Goal: Find specific page/section: Find specific page/section

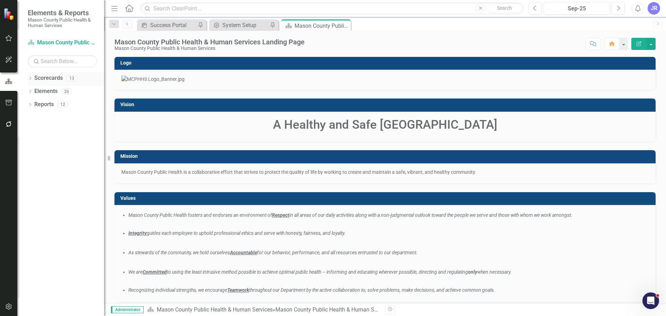
click at [28, 80] on icon "Dropdown" at bounding box center [30, 79] width 5 height 4
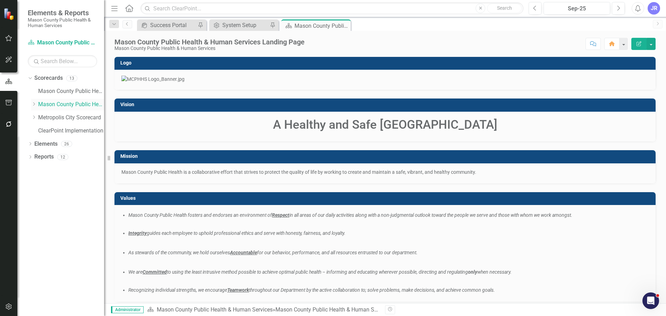
click at [33, 103] on icon "Dropdown" at bounding box center [33, 104] width 5 height 4
click at [79, 119] on link "Community Family Health" at bounding box center [74, 118] width 59 height 8
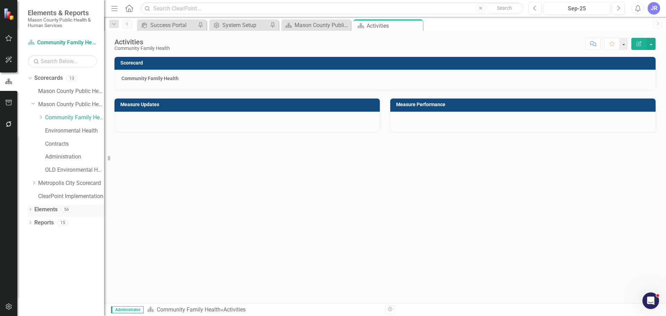
click at [43, 214] on div "Elements" at bounding box center [45, 209] width 23 height 11
click at [29, 209] on icon "Dropdown" at bounding box center [30, 210] width 5 height 4
click at [54, 211] on link "Elements" at bounding box center [45, 210] width 23 height 8
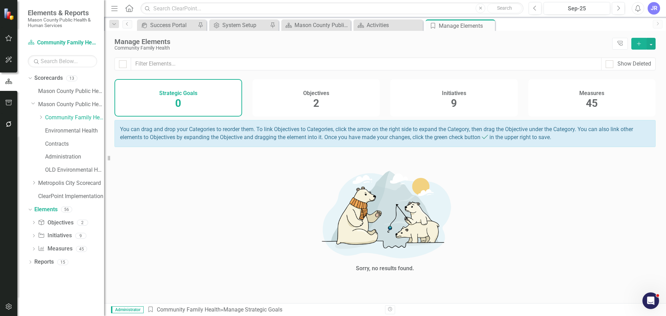
click at [560, 101] on div "Measures 45" at bounding box center [592, 97] width 128 height 37
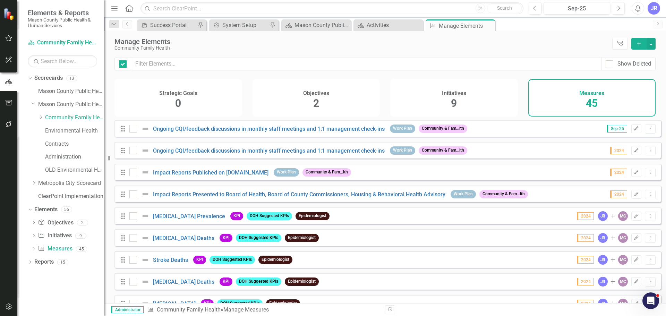
checkbox input "false"
drag, startPoint x: 67, startPoint y: 131, endPoint x: 69, endPoint y: 204, distance: 73.2
click at [67, 131] on link "Environmental Health" at bounding box center [74, 131] width 59 height 8
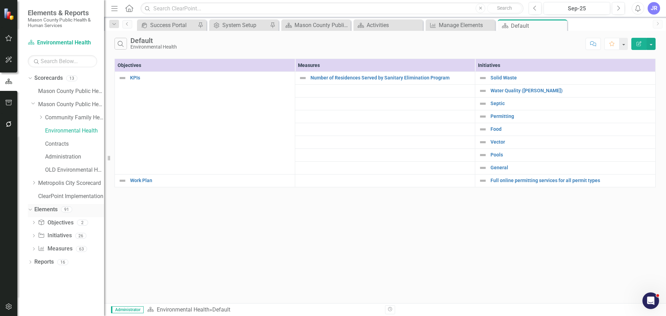
click at [54, 210] on link "Elements" at bounding box center [45, 210] width 23 height 8
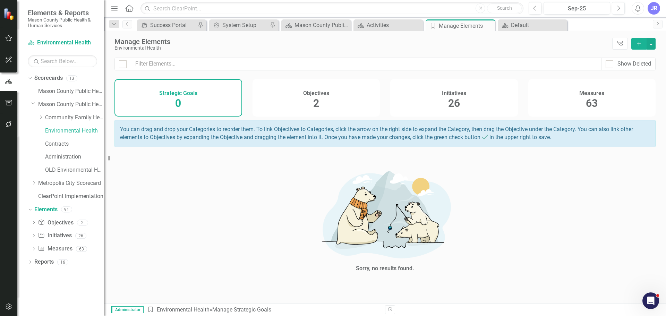
click at [593, 100] on span "63" at bounding box center [591, 103] width 12 height 12
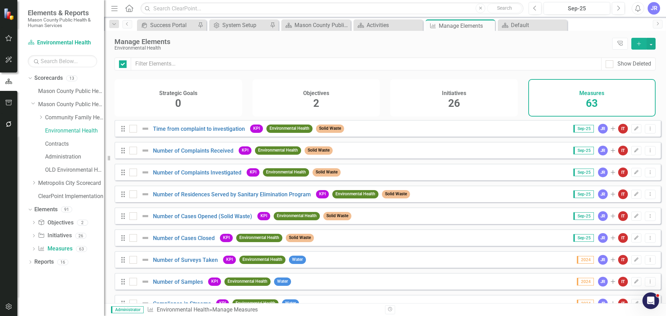
checkbox input "false"
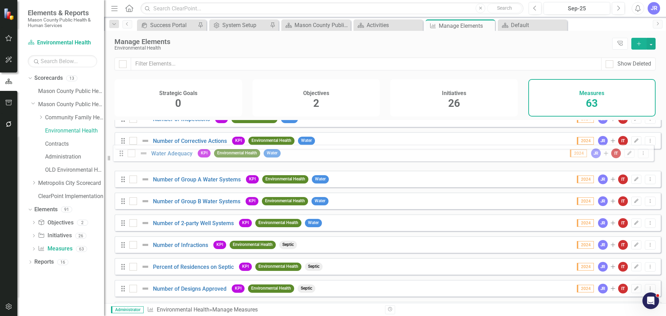
scroll to position [272, 0]
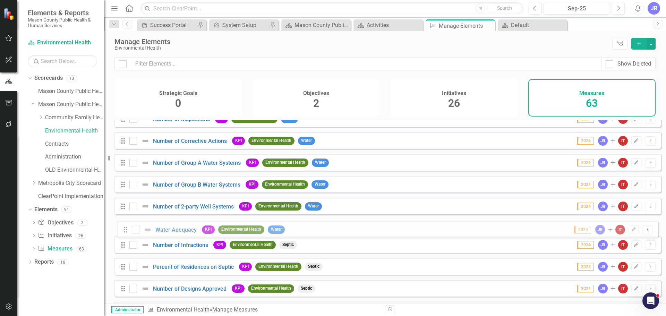
drag, startPoint x: 121, startPoint y: 202, endPoint x: 124, endPoint y: 233, distance: 31.7
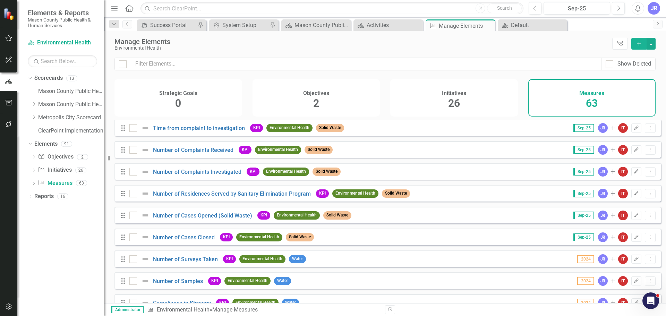
scroll to position [0, 0]
